Goal: Navigation & Orientation: Find specific page/section

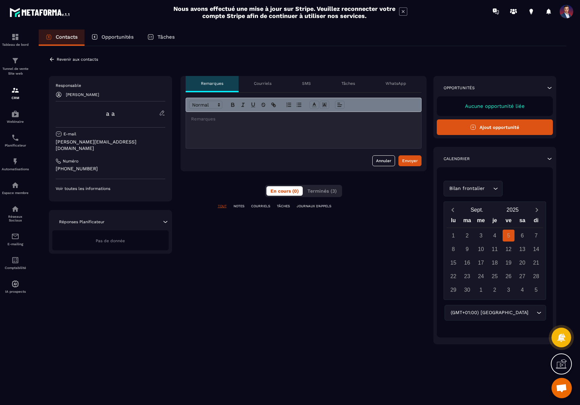
scroll to position [173, 0]
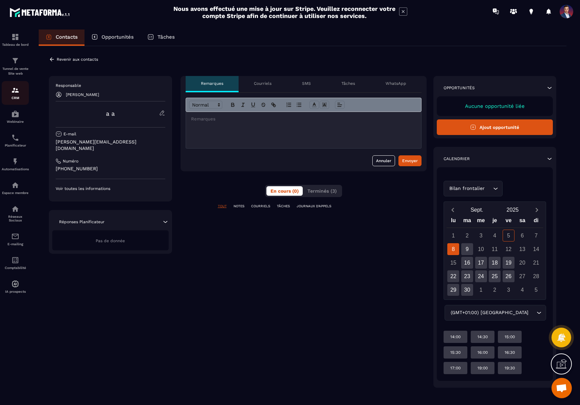
click at [12, 92] on img at bounding box center [15, 90] width 8 height 8
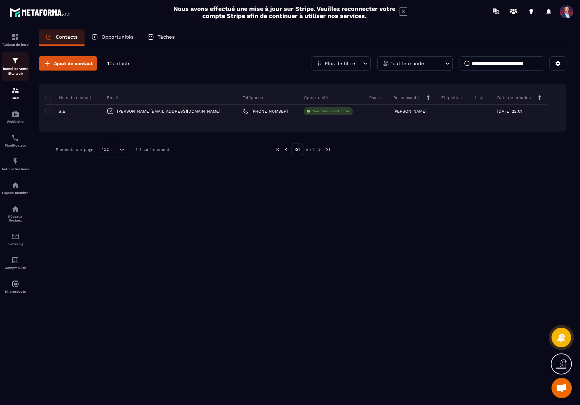
click at [15, 71] on p "Tunnel de vente Site web" at bounding box center [15, 70] width 27 height 9
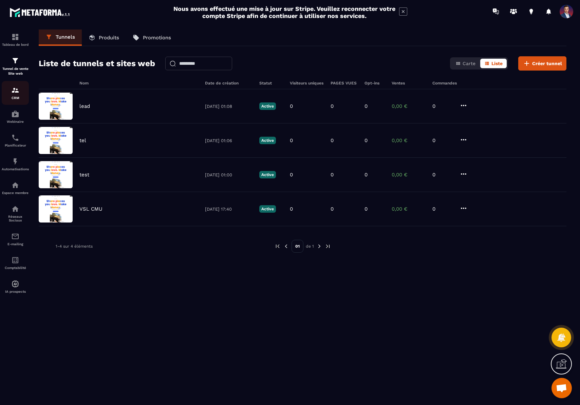
click at [18, 93] on img at bounding box center [15, 90] width 8 height 8
